Goal: Task Accomplishment & Management: Complete application form

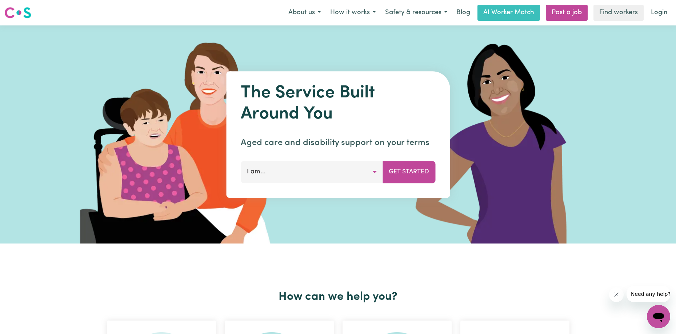
click at [654, 23] on nav "Menu About us How it works Safety & resources Blog AI Worker Match Post a job F…" at bounding box center [338, 12] width 676 height 25
click at [658, 19] on link "Login" at bounding box center [659, 13] width 25 height 16
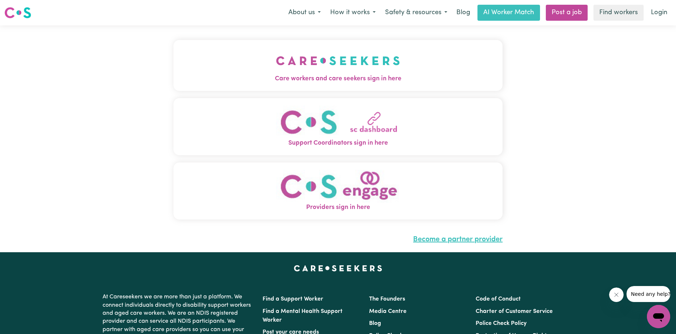
click at [453, 243] on link "Become a partner provider" at bounding box center [457, 239] width 89 height 7
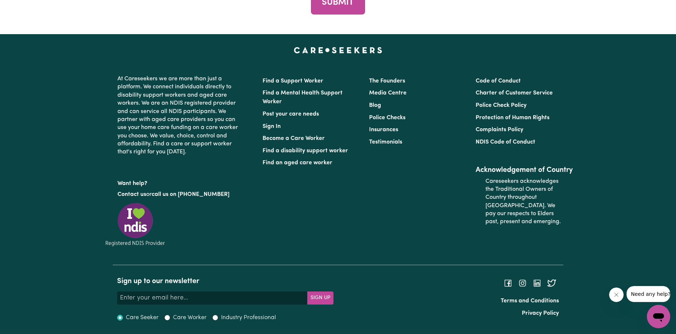
scroll to position [2765, 0]
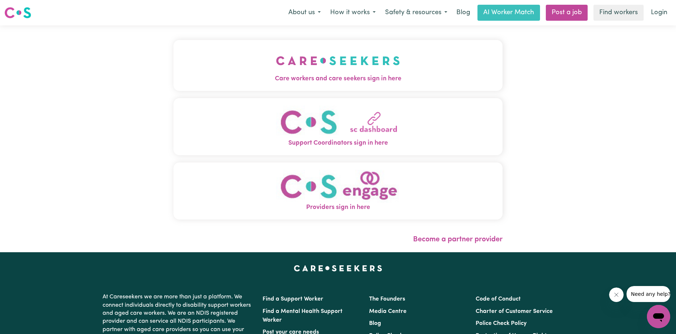
click at [361, 80] on span "Care workers and care seekers sign in here" at bounding box center [339, 78] width 330 height 9
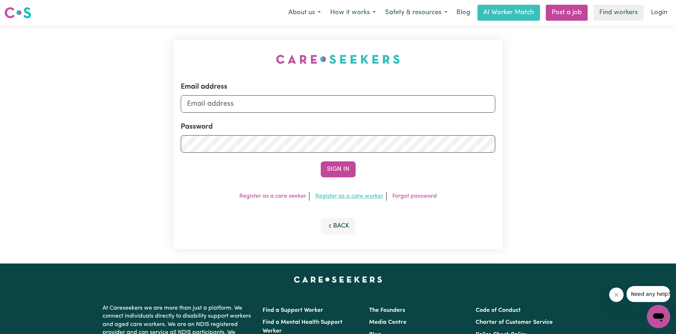
click at [349, 198] on link "Register as a care worker" at bounding box center [349, 197] width 68 height 6
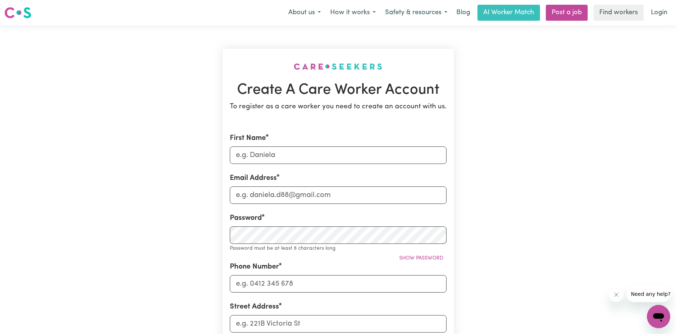
click at [328, 165] on form "First Name Email Address Password Password must be at least 8 characters long S…" at bounding box center [338, 330] width 217 height 395
click at [323, 153] on input "First Name" at bounding box center [338, 155] width 217 height 17
type input "[PERSON_NAME]"
type input "[EMAIL_ADDRESS][DOMAIN_NAME]"
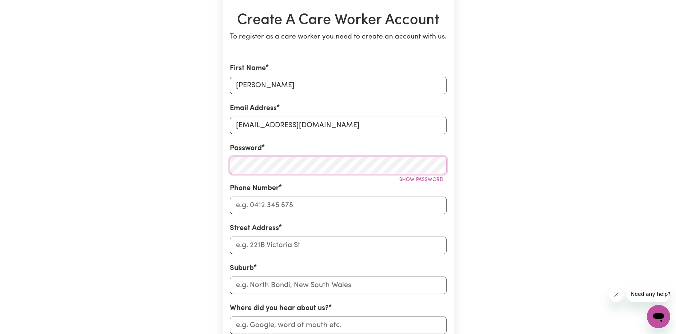
scroll to position [73, 0]
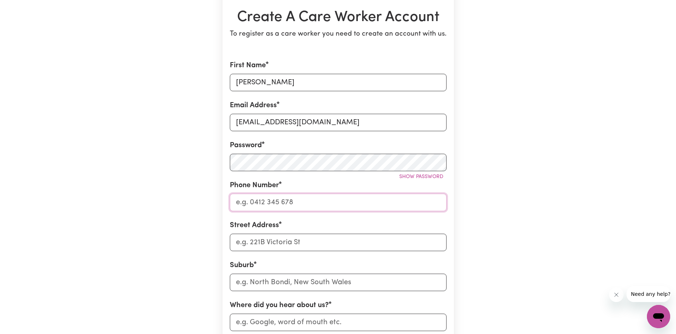
drag, startPoint x: 359, startPoint y: 200, endPoint x: 669, endPoint y: 210, distance: 310.1
click at [359, 200] on input "Phone Number" at bounding box center [338, 202] width 217 height 17
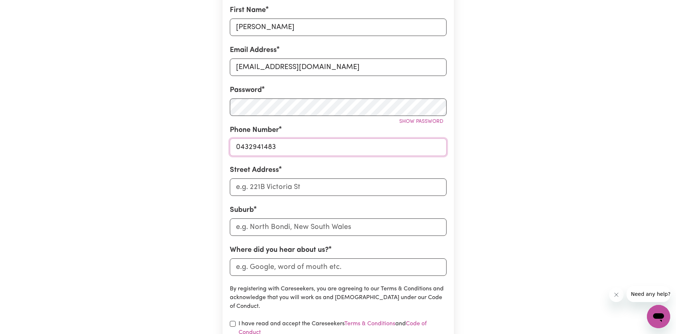
scroll to position [146, 0]
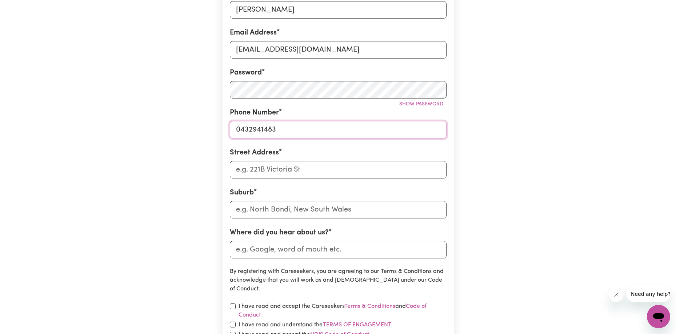
type input "0432941483"
click at [295, 172] on input "Street Address" at bounding box center [338, 169] width 217 height 17
type input "[STREET_ADDRESS][PERSON_NAME]"
type input "Cra"
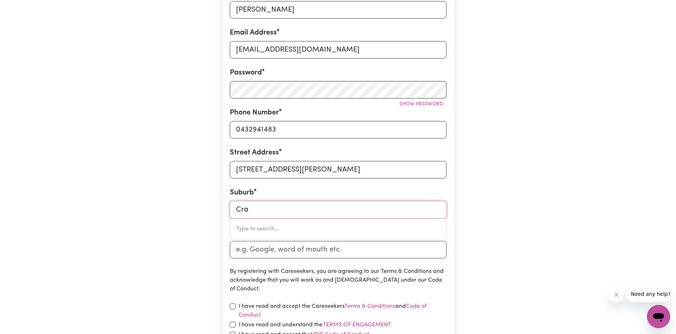
type input "[GEOGRAPHIC_DATA], [GEOGRAPHIC_DATA], 2483"
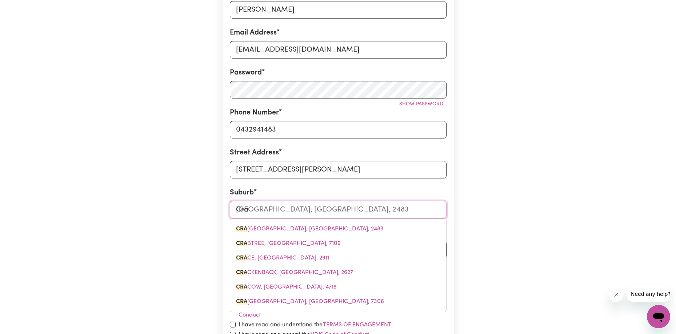
type input "Cran"
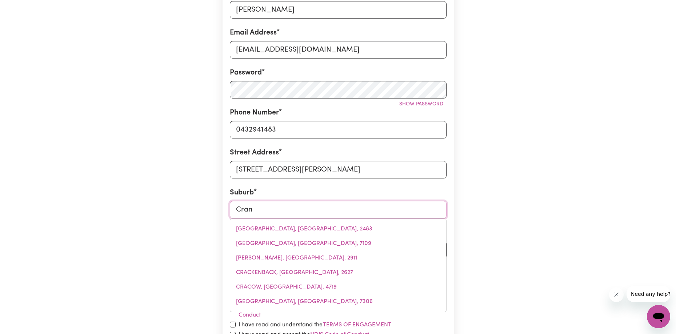
type input "[GEOGRAPHIC_DATA], [GEOGRAPHIC_DATA], 3977"
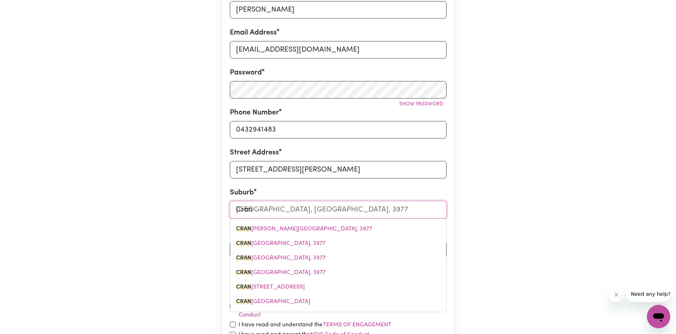
type input "Cranb"
type input "CranbOURNE, [GEOGRAPHIC_DATA], 3977"
type input "Cranbo"
type input "CranboURNE, [GEOGRAPHIC_DATA], 3977"
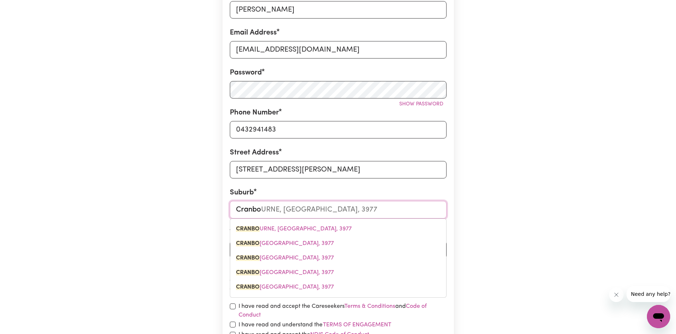
type input "CRANBOURNE, [GEOGRAPHIC_DATA], 3977"
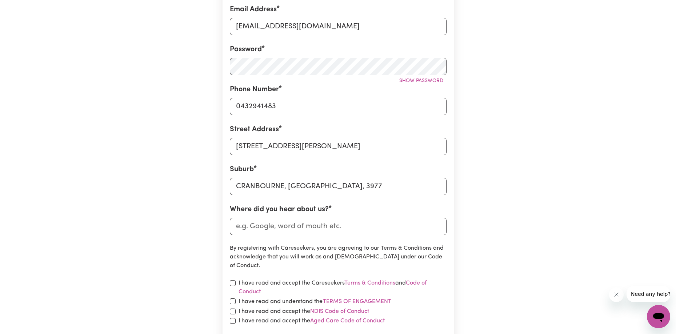
scroll to position [182, 0]
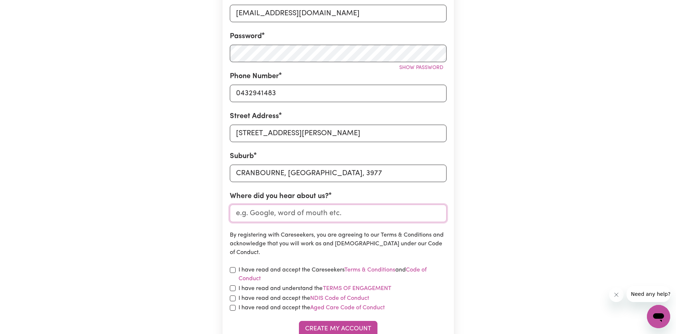
click at [340, 220] on input "Where did you hear about us?" at bounding box center [338, 213] width 217 height 17
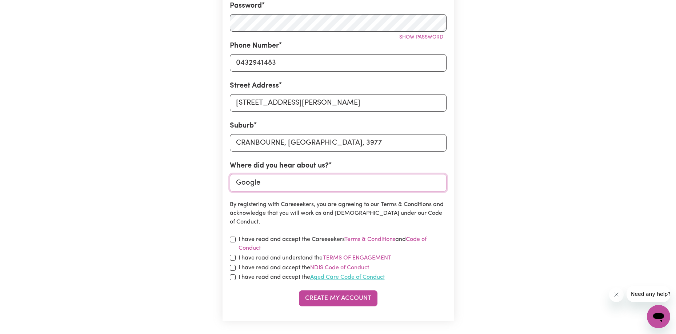
scroll to position [255, 0]
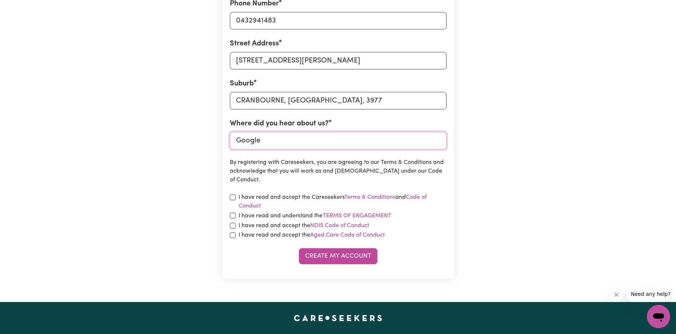
type input "Google"
click at [234, 197] on input "checkbox" at bounding box center [233, 198] width 6 height 6
checkbox input "true"
click at [231, 214] on input "checkbox" at bounding box center [233, 216] width 6 height 6
checkbox input "true"
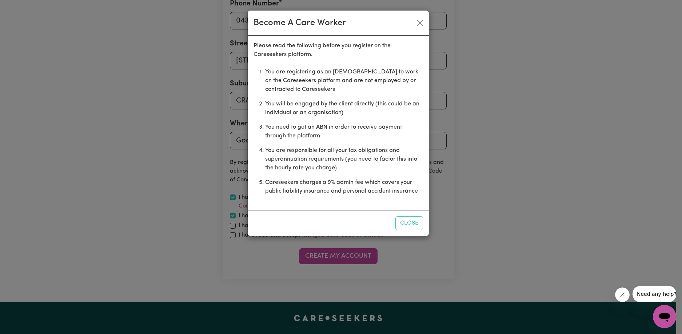
click at [232, 226] on div "Become A Care Worker Please read the following before you register on the Cares…" at bounding box center [341, 167] width 682 height 334
click at [409, 220] on button "Close" at bounding box center [409, 223] width 28 height 14
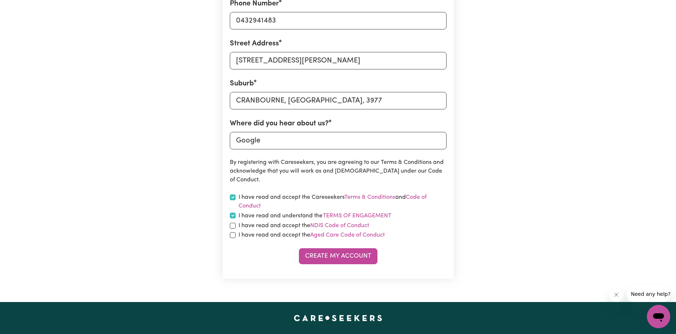
click at [254, 227] on label "I have read and accept the NDIS Code of Conduct" at bounding box center [304, 226] width 131 height 9
drag, startPoint x: 239, startPoint y: 225, endPoint x: 228, endPoint y: 227, distance: 11.7
click at [235, 225] on div "I have read and accept the NDIS Code of Conduct" at bounding box center [338, 226] width 217 height 9
click at [227, 227] on section "Create A Care Worker Account To register as a care worker you need to create an…" at bounding box center [338, 36] width 231 height 485
click at [230, 227] on input "checkbox" at bounding box center [233, 226] width 6 height 6
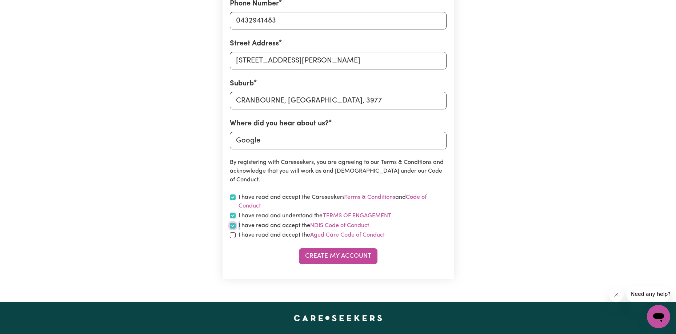
checkbox input "true"
click at [235, 236] on input "checkbox" at bounding box center [233, 235] width 6 height 6
checkbox input "true"
click at [317, 256] on button "Create My Account" at bounding box center [338, 256] width 79 height 16
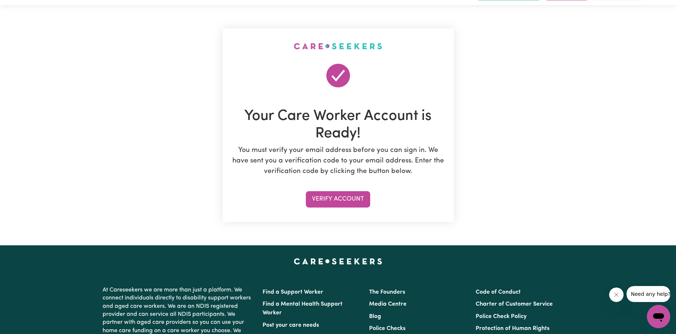
scroll to position [0, 0]
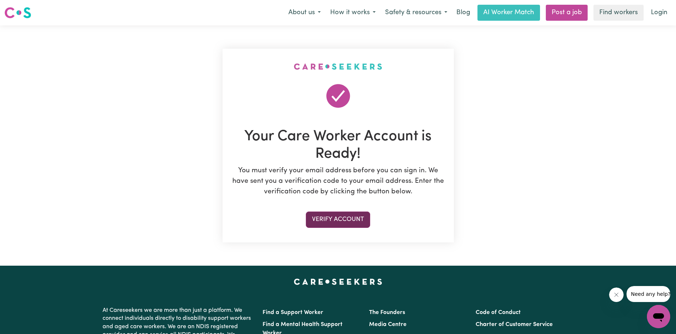
click at [356, 218] on button "Verify Account" at bounding box center [338, 220] width 64 height 16
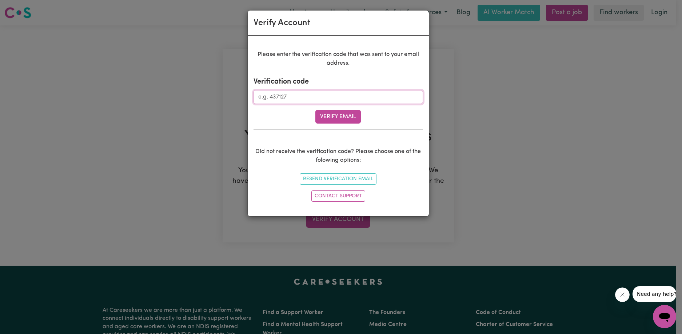
click at [321, 99] on input "Verification code" at bounding box center [339, 97] width 170 height 14
paste input "451661"
type input "451661"
click at [341, 115] on button "Verify Email" at bounding box center [337, 117] width 45 height 14
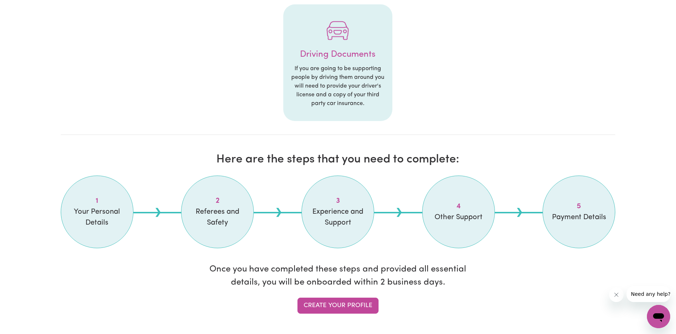
scroll to position [473, 0]
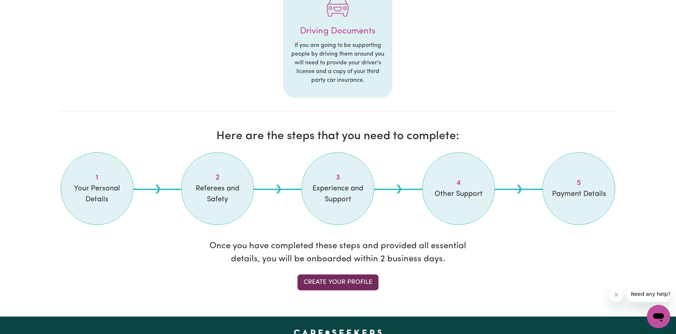
click at [349, 280] on link "Create your profile" at bounding box center [338, 283] width 81 height 16
select select "Studying a healthcare related degree or qualification"
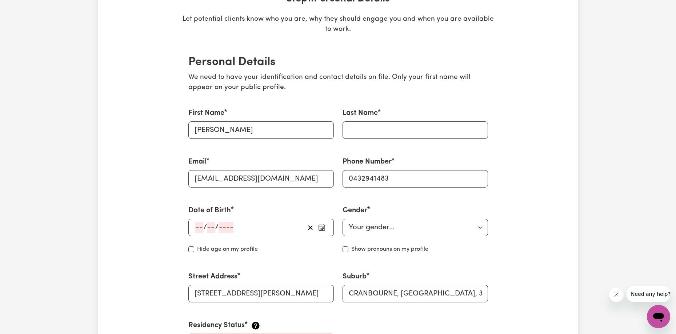
scroll to position [218, 0]
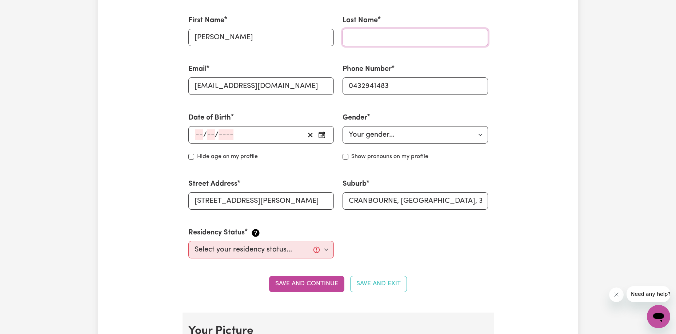
click at [396, 33] on input "Last Name" at bounding box center [416, 37] width 146 height 17
type input "[PERSON_NAME]"
click at [192, 135] on div "/ /" at bounding box center [261, 134] width 146 height 17
click at [204, 131] on span "/" at bounding box center [205, 135] width 4 height 8
click at [202, 135] on input "number" at bounding box center [199, 135] width 8 height 11
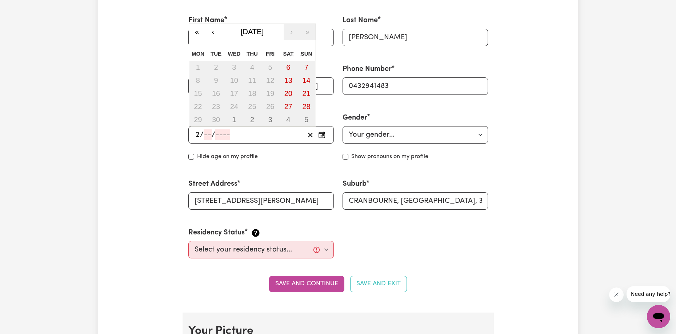
type input "22"
type input "05"
type input "199"
type input "[DATE]"
type input "5"
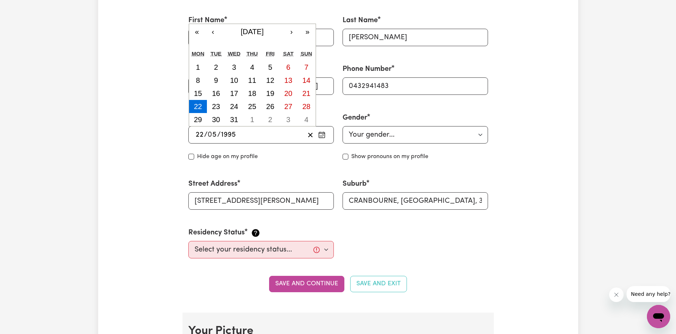
type input "1995"
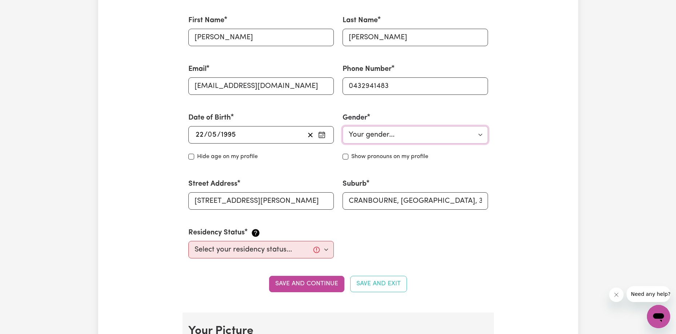
click at [395, 140] on select "Your gender... [DEMOGRAPHIC_DATA] [DEMOGRAPHIC_DATA] [DEMOGRAPHIC_DATA] Other P…" at bounding box center [416, 134] width 146 height 17
select select "[DEMOGRAPHIC_DATA]"
click at [343, 126] on select "Your gender... [DEMOGRAPHIC_DATA] [DEMOGRAPHIC_DATA] [DEMOGRAPHIC_DATA] Other P…" at bounding box center [416, 134] width 146 height 17
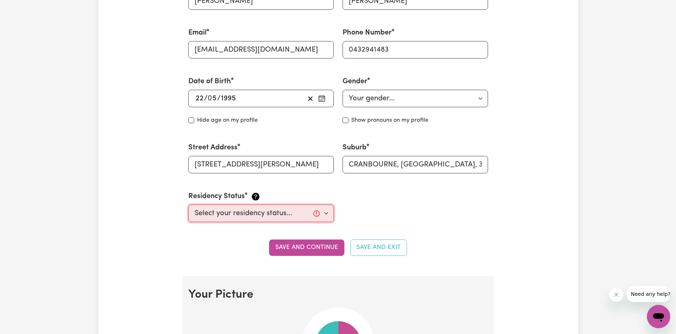
click at [303, 217] on select "Select your residency status... [DEMOGRAPHIC_DATA] citizen Australian PR [DEMOG…" at bounding box center [261, 213] width 146 height 17
select select "[DEMOGRAPHIC_DATA] Citizen"
click at [188, 205] on select "Select your residency status... [DEMOGRAPHIC_DATA] citizen Australian PR [DEMOG…" at bounding box center [261, 213] width 146 height 17
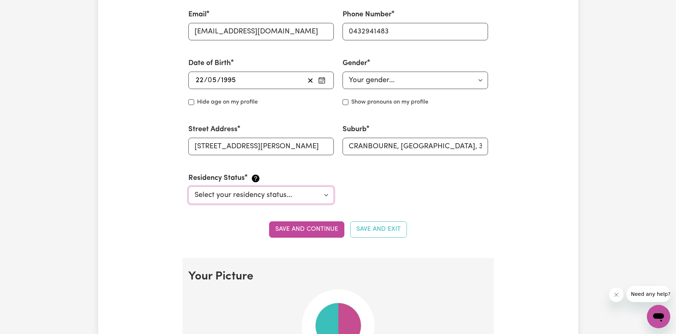
scroll to position [291, 0]
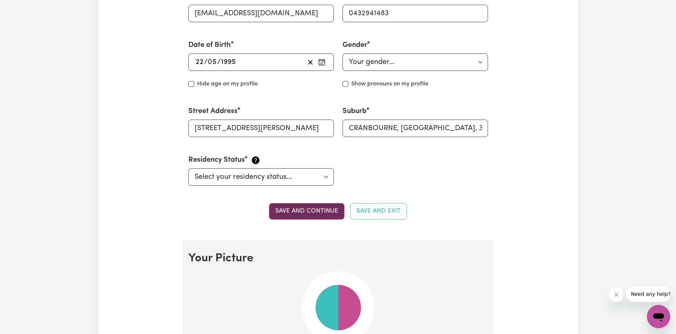
click at [328, 207] on button "Save and continue" at bounding box center [306, 211] width 75 height 16
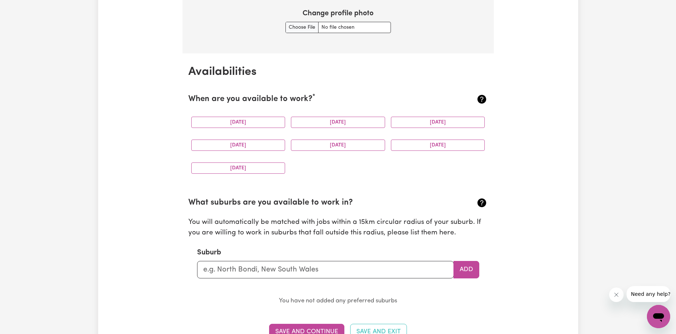
scroll to position [637, 0]
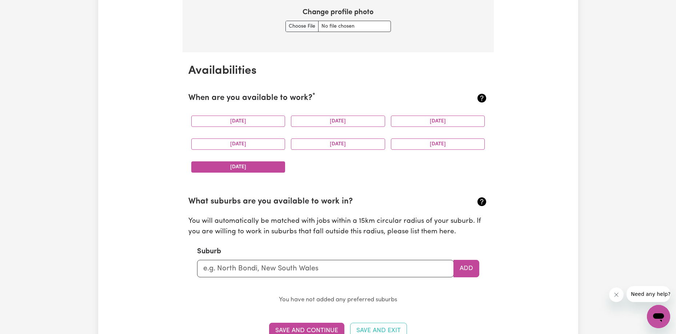
click at [260, 170] on button "[DATE]" at bounding box center [238, 167] width 94 height 11
click at [444, 148] on button "[DATE]" at bounding box center [438, 144] width 94 height 11
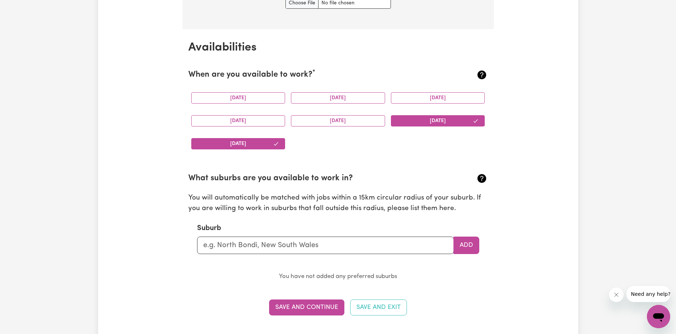
scroll to position [673, 0]
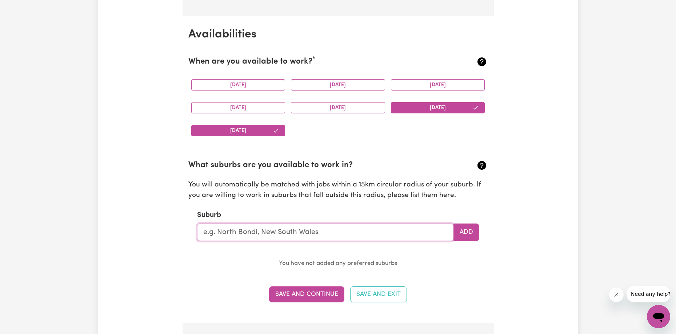
click at [284, 228] on input "text" at bounding box center [325, 232] width 257 height 17
click at [389, 198] on p "You will automatically be matched with jobs within a 15km circular radius of yo…" at bounding box center [338, 190] width 300 height 21
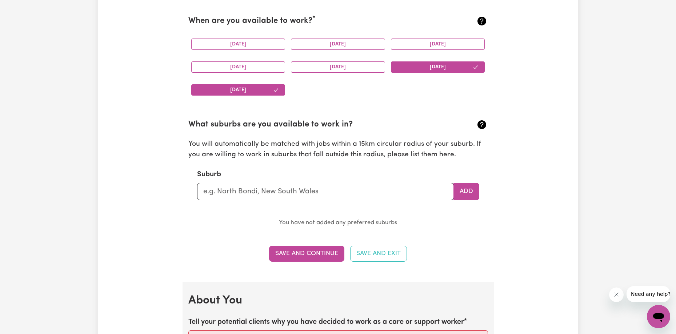
scroll to position [746, 0]
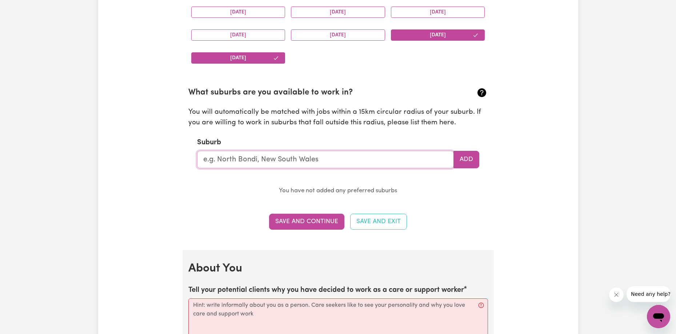
click at [320, 160] on input "text" at bounding box center [325, 159] width 257 height 17
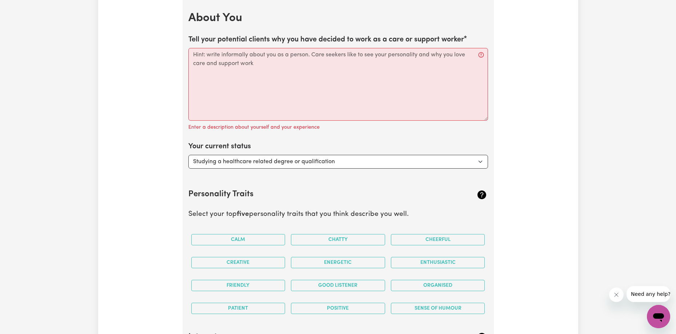
scroll to position [1037, 0]
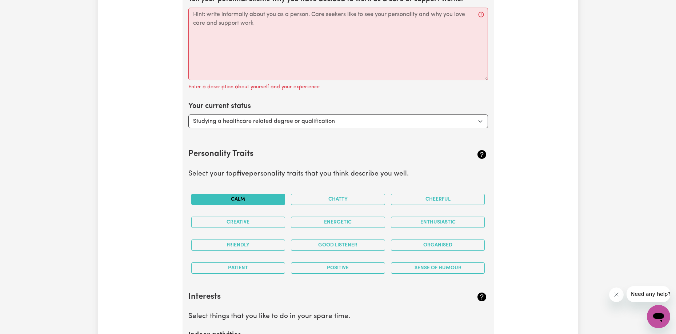
click at [270, 194] on button "Calm" at bounding box center [238, 199] width 94 height 11
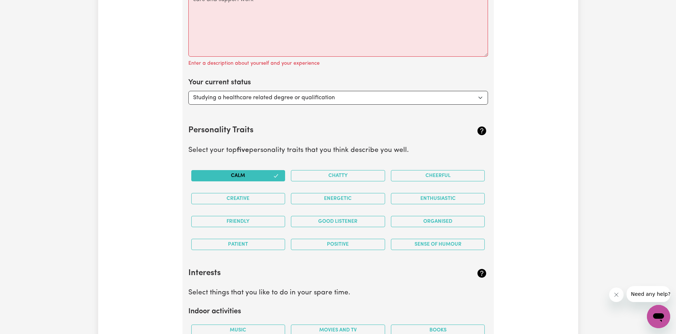
scroll to position [1074, 0]
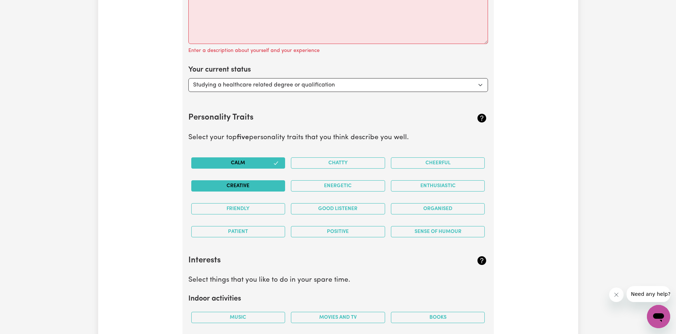
click at [269, 187] on button "Creative" at bounding box center [238, 185] width 94 height 11
click at [260, 211] on button "Friendly" at bounding box center [238, 208] width 94 height 11
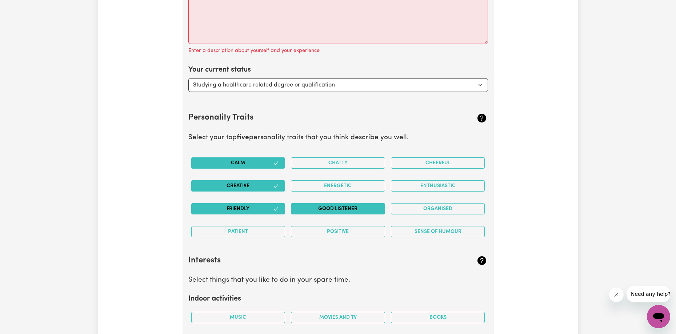
click at [331, 209] on button "Good Listener" at bounding box center [338, 208] width 94 height 11
click at [239, 237] on button "Patient" at bounding box center [238, 231] width 94 height 11
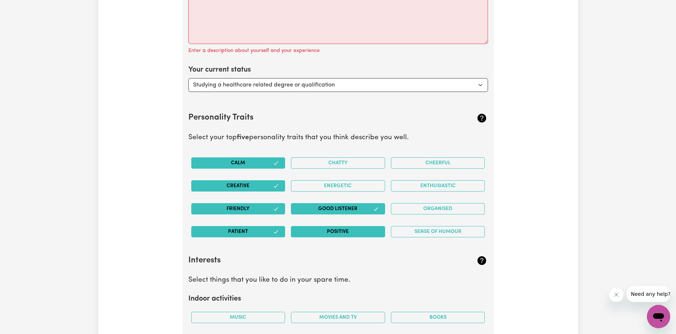
click at [359, 230] on button "Positive" at bounding box center [338, 231] width 94 height 11
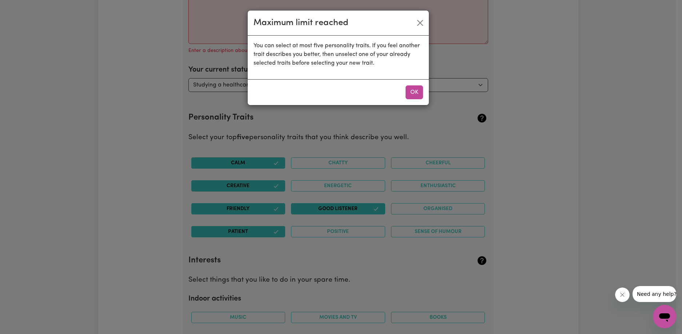
click at [440, 225] on div "Maximum limit reached You can select at most five personality traits. If you fe…" at bounding box center [341, 167] width 682 height 334
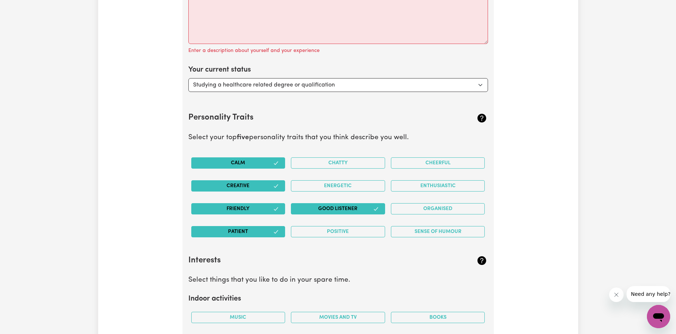
click at [347, 207] on button "Good Listener" at bounding box center [338, 208] width 94 height 11
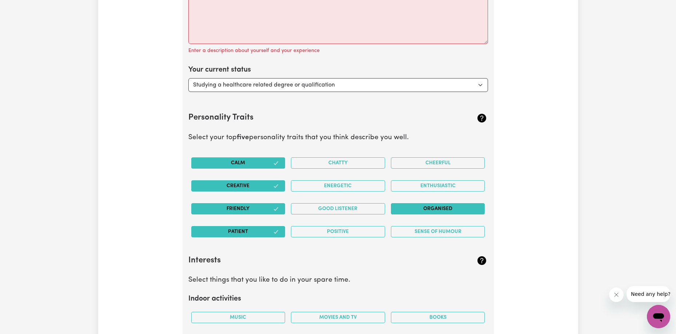
click at [410, 210] on button "Organised" at bounding box center [438, 208] width 94 height 11
click at [320, 211] on button "Good Listener" at bounding box center [338, 208] width 94 height 11
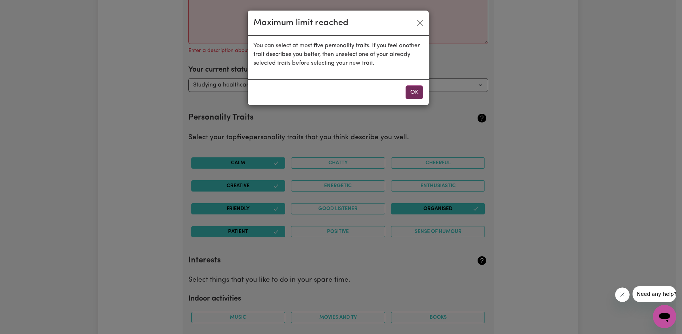
click at [422, 88] on button "OK" at bounding box center [414, 92] width 17 height 14
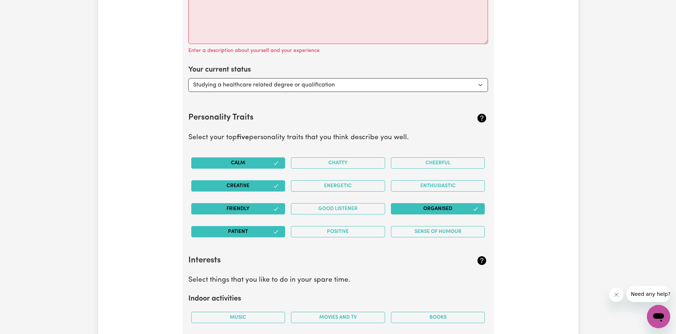
drag, startPoint x: 231, startPoint y: 185, endPoint x: 269, endPoint y: 191, distance: 39.0
click at [231, 184] on button "Creative" at bounding box center [238, 185] width 94 height 11
click at [262, 165] on button "Calm" at bounding box center [238, 163] width 94 height 11
click at [255, 188] on button "Creative" at bounding box center [238, 185] width 94 height 11
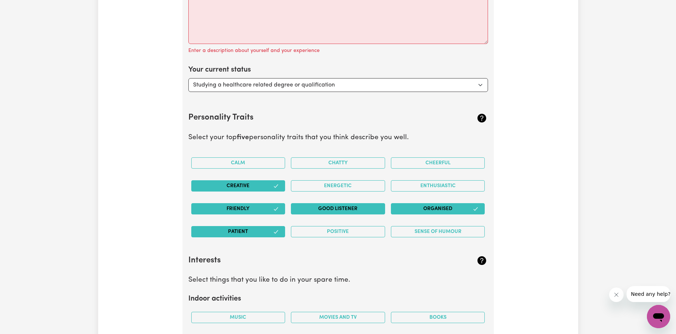
click at [343, 209] on button "Good Listener" at bounding box center [338, 208] width 94 height 11
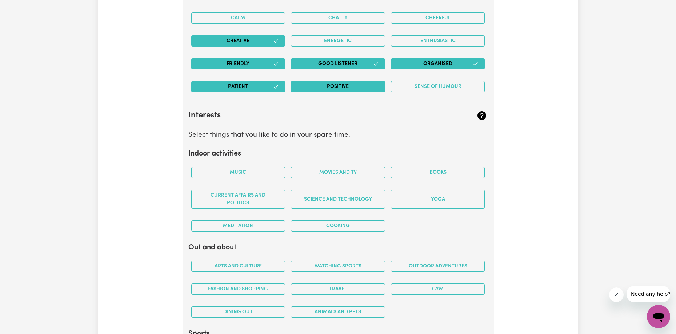
scroll to position [1219, 0]
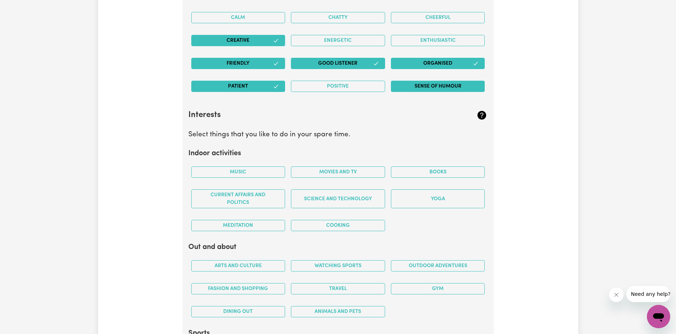
click at [416, 87] on button "Sense of Humour" at bounding box center [438, 86] width 94 height 11
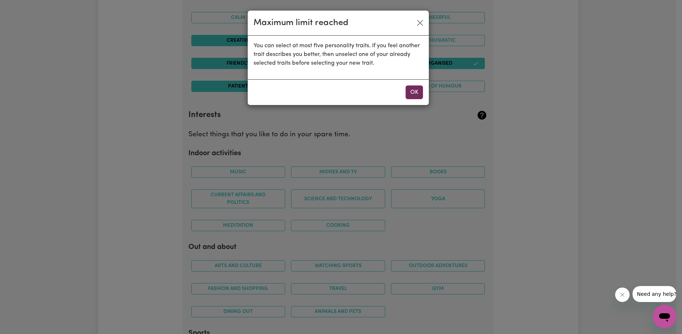
click at [411, 91] on button "OK" at bounding box center [414, 92] width 17 height 14
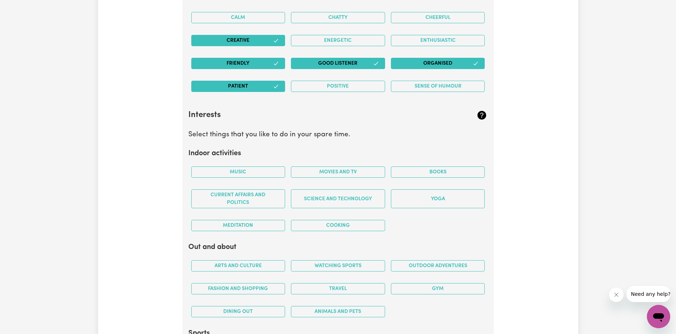
click at [260, 93] on div "Patient" at bounding box center [238, 86] width 100 height 23
click at [265, 64] on button "Friendly" at bounding box center [238, 63] width 94 height 11
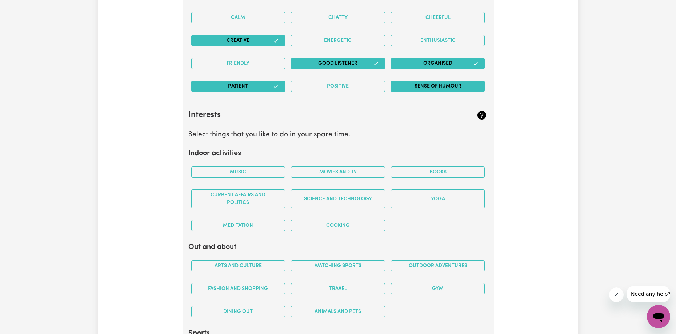
click at [418, 87] on button "Sense of Humour" at bounding box center [438, 86] width 94 height 11
click at [425, 22] on button "Cheerful" at bounding box center [438, 17] width 94 height 11
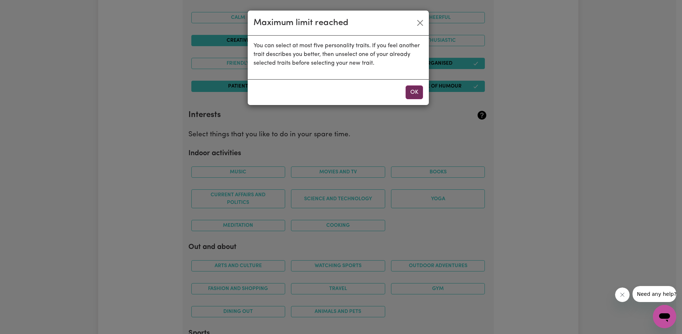
click at [416, 93] on button "OK" at bounding box center [414, 92] width 17 height 14
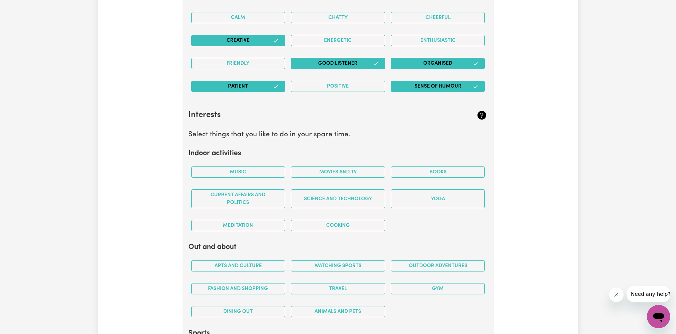
click at [405, 89] on button "Sense of Humour" at bounding box center [438, 86] width 94 height 11
click at [408, 84] on button "Sense of Humour" at bounding box center [438, 86] width 94 height 11
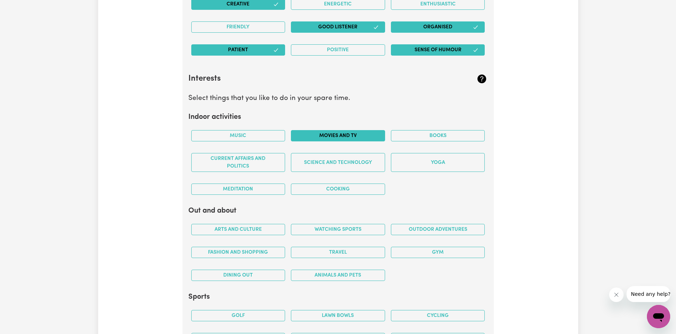
click at [363, 138] on button "Movies and TV" at bounding box center [338, 135] width 94 height 11
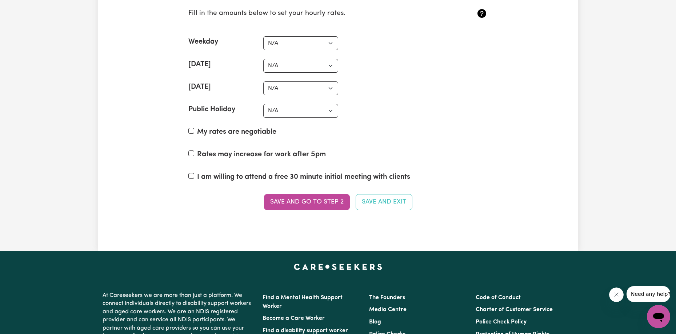
scroll to position [1692, 0]
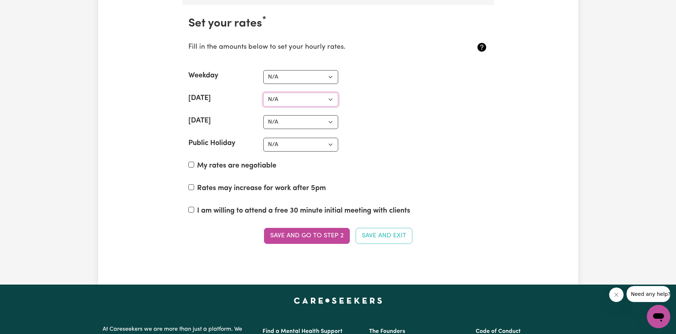
click at [300, 100] on select "N/A $37 $38 $39 $40 $41 $42 $43 $44 $45 $46 $47 $48 $49 $50 $51 $52 $53 $54 $55…" at bounding box center [300, 100] width 75 height 14
select select "162"
click at [263, 93] on select "N/A $37 $38 $39 $40 $41 $42 $43 $44 $45 $46 $47 $48 $49 $50 $51 $52 $53 $54 $55…" at bounding box center [300, 100] width 75 height 14
click at [290, 113] on section "Set your rates * Fill in the amounts below to set your hourly rates. Weekday N/…" at bounding box center [338, 135] width 311 height 260
click at [294, 123] on select "N/A $37 $38 $39 $40 $41 $42 $43 $44 $45 $46 $47 $48 $49 $50 $51 $52 $53 $54 $55…" at bounding box center [300, 122] width 75 height 14
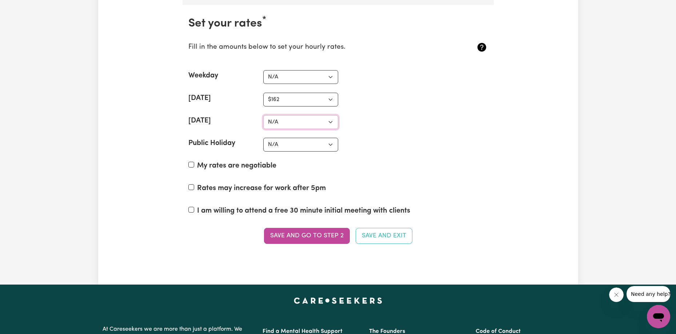
select select "162"
click at [263, 115] on select "N/A $37 $38 $39 $40 $41 $42 $43 $44 $45 $46 $47 $48 $49 $50 $51 $52 $53 $54 $55…" at bounding box center [300, 122] width 75 height 14
click at [292, 80] on select "N/A $37 $38 $39 $40 $41 $42 $43 $44 $45 $46 $47 $48 $49 $50 $51 $52 $53 $54 $55…" at bounding box center [300, 77] width 75 height 14
select select "162"
click at [263, 70] on select "N/A $37 $38 $39 $40 $41 $42 $43 $44 $45 $46 $47 $48 $49 $50 $51 $52 $53 $54 $55…" at bounding box center [300, 77] width 75 height 14
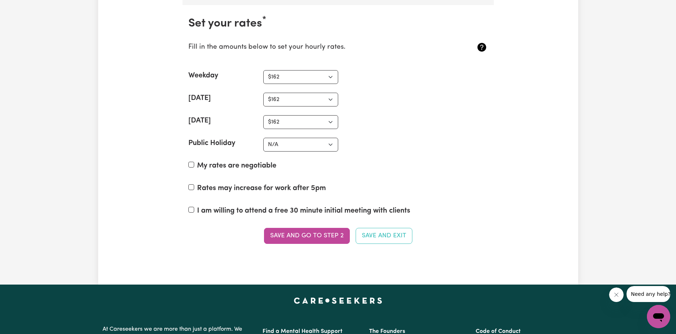
click at [218, 169] on label "My rates are negotiable" at bounding box center [236, 165] width 79 height 11
click at [194, 168] on input "My rates are negotiable" at bounding box center [191, 165] width 6 height 6
checkbox input "true"
click at [212, 188] on label "Rates may increase for work after 5pm" at bounding box center [261, 188] width 129 height 11
click at [194, 188] on input "Rates may increase for work after 5pm" at bounding box center [191, 187] width 6 height 6
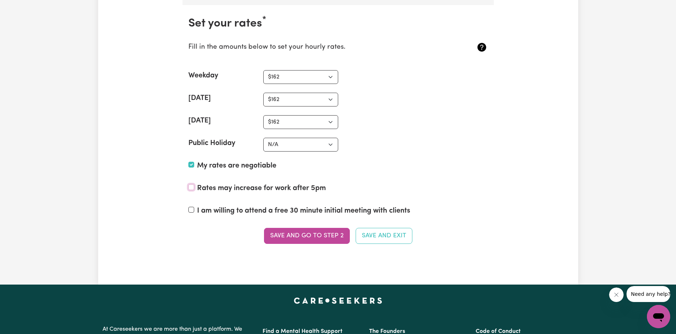
checkbox input "true"
click at [205, 208] on label "I am willing to attend a free 30 minute initial meeting with clients" at bounding box center [303, 211] width 213 height 11
click at [194, 208] on input "I am willing to attend a free 30 minute initial meeting with clients" at bounding box center [191, 210] width 6 height 6
click at [304, 208] on label "I am willing to attend a free 30 minute initial meeting with clients" at bounding box center [303, 211] width 213 height 11
click at [194, 208] on input "I am willing to attend a free 30 minute initial meeting with clients" at bounding box center [191, 210] width 6 height 6
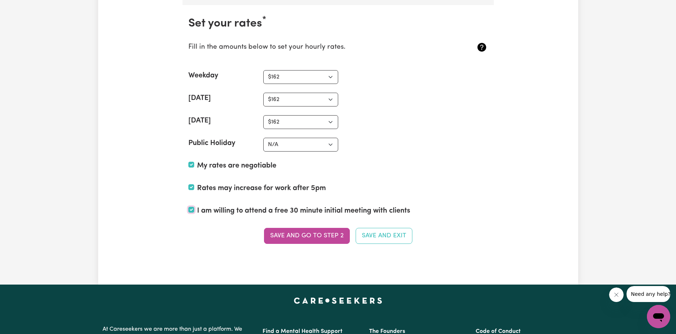
checkbox input "false"
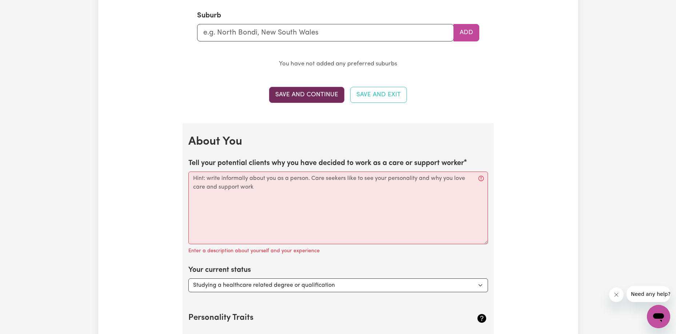
scroll to position [764, 0]
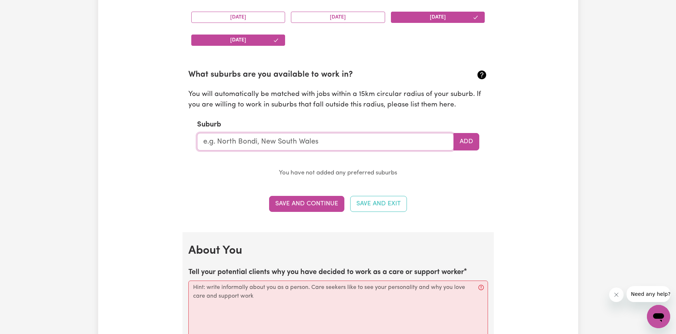
click at [311, 147] on input "text" at bounding box center [325, 141] width 257 height 17
